Goal: Task Accomplishment & Management: Manage account settings

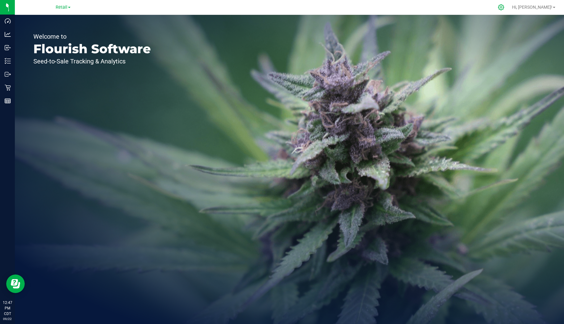
click at [504, 5] on icon at bounding box center [501, 7] width 6 height 6
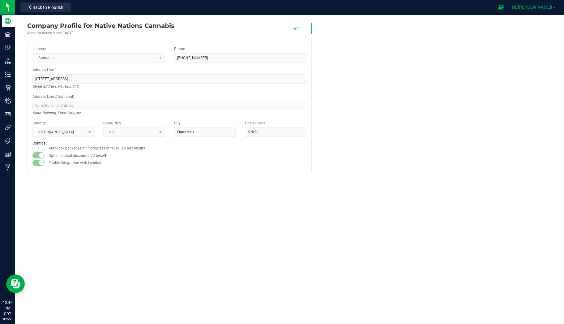
click at [544, 6] on span "Hi, [PERSON_NAME]!" at bounding box center [532, 7] width 40 height 5
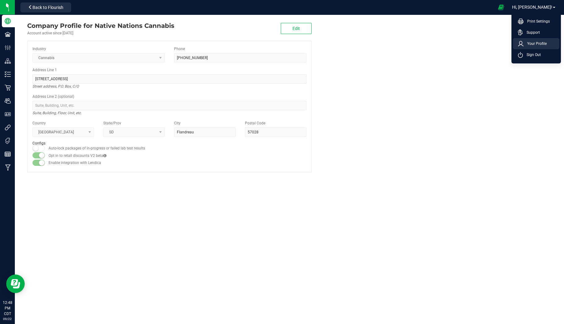
click at [540, 41] on span "Your Profile" at bounding box center [535, 44] width 23 height 6
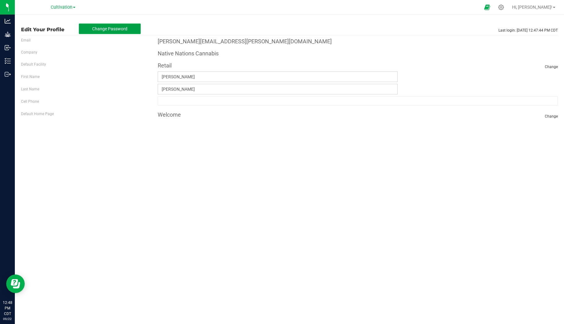
click at [115, 31] on span "Change Password" at bounding box center [109, 28] width 35 height 5
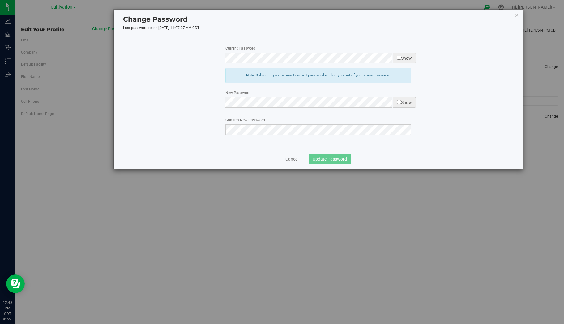
click at [395, 56] on span "Show" at bounding box center [405, 58] width 23 height 11
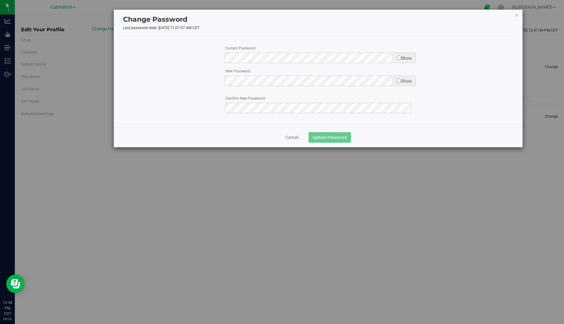
click at [398, 57] on input "checkbox" at bounding box center [399, 58] width 4 height 4
checkbox input "true"
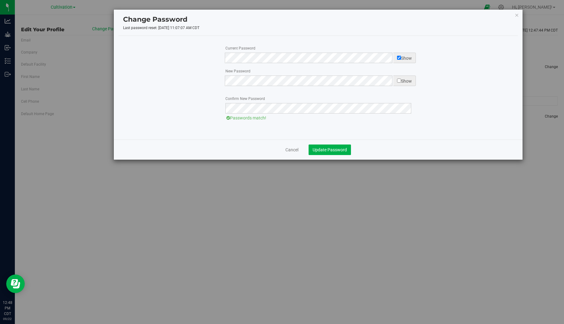
click at [385, 130] on div "Confirm New Password Please correct your new password first. Please confirm you…" at bounding box center [318, 112] width 390 height 35
click at [336, 150] on span "Update Password" at bounding box center [330, 149] width 34 height 5
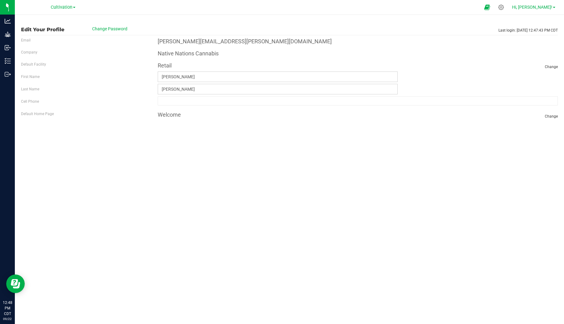
click at [541, 9] on span "Hi, [PERSON_NAME]!" at bounding box center [532, 7] width 40 height 5
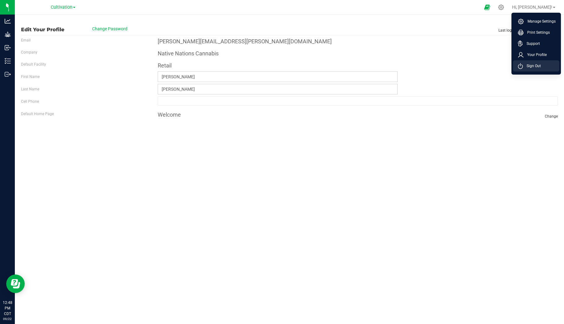
click at [538, 68] on span "Sign Out" at bounding box center [532, 66] width 18 height 6
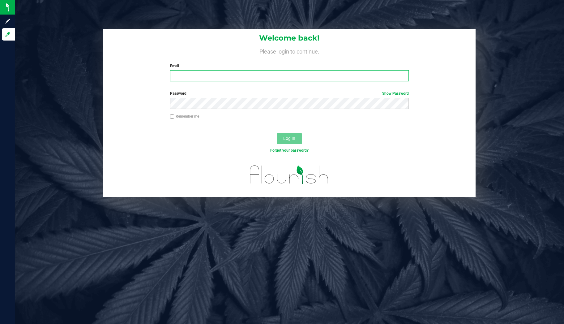
type input "[PERSON_NAME][EMAIL_ADDRESS][PERSON_NAME][DOMAIN_NAME]"
click at [405, 95] on link "Show Password" at bounding box center [395, 93] width 27 height 4
click at [285, 143] on button "Log In" at bounding box center [289, 138] width 25 height 11
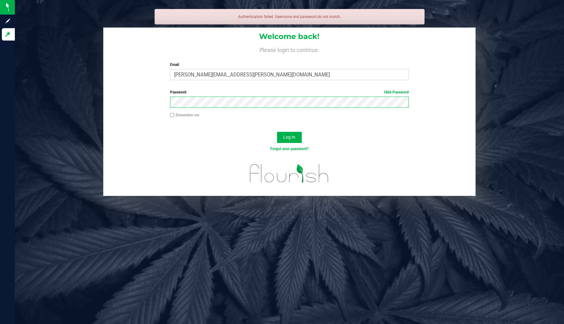
click at [277, 132] on button "Log In" at bounding box center [289, 137] width 25 height 11
